Goal: Check status

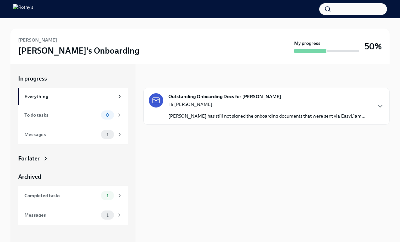
click at [293, 104] on p "Hi [PERSON_NAME]," at bounding box center [266, 104] width 197 height 7
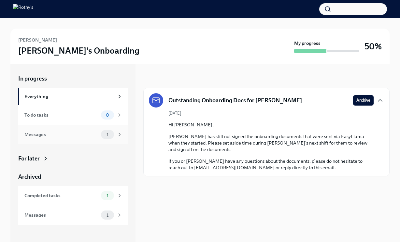
click at [53, 140] on div "Messages 1" at bounding box center [72, 135] width 109 height 20
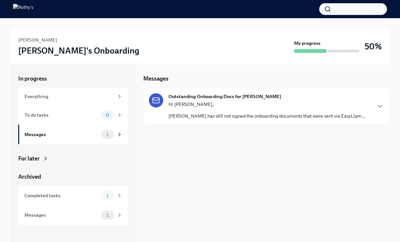
click at [238, 113] on p "[PERSON_NAME] has still not signed the onboarding documents that were sent via …" at bounding box center [266, 116] width 197 height 7
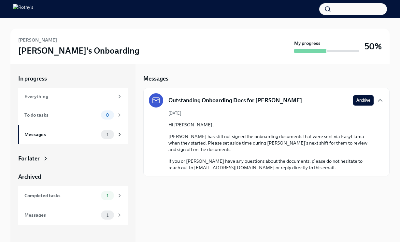
click at [227, 164] on p "If you or [PERSON_NAME] have any questions about the documents, please do not h…" at bounding box center [270, 164] width 205 height 13
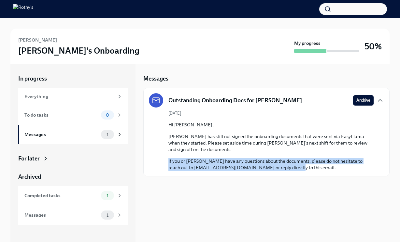
click at [227, 164] on p "If you or [PERSON_NAME] have any questions about the documents, please do not h…" at bounding box center [270, 164] width 205 height 13
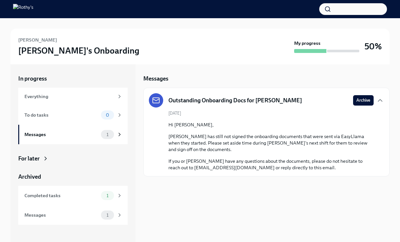
click at [222, 141] on p "[PERSON_NAME] has still not signed the onboarding documents that were sent via …" at bounding box center [270, 143] width 205 height 20
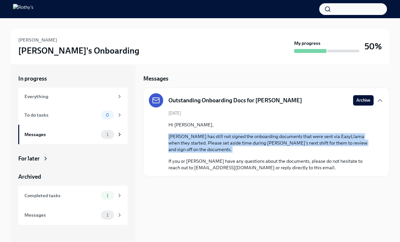
click at [222, 141] on p "[PERSON_NAME] has still not signed the onboarding documents that were sent via …" at bounding box center [270, 143] width 205 height 20
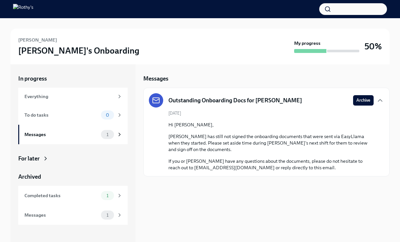
click at [205, 139] on p "[PERSON_NAME] has still not signed the onboarding documents that were sent via …" at bounding box center [270, 143] width 205 height 20
